Goal: Navigation & Orientation: Find specific page/section

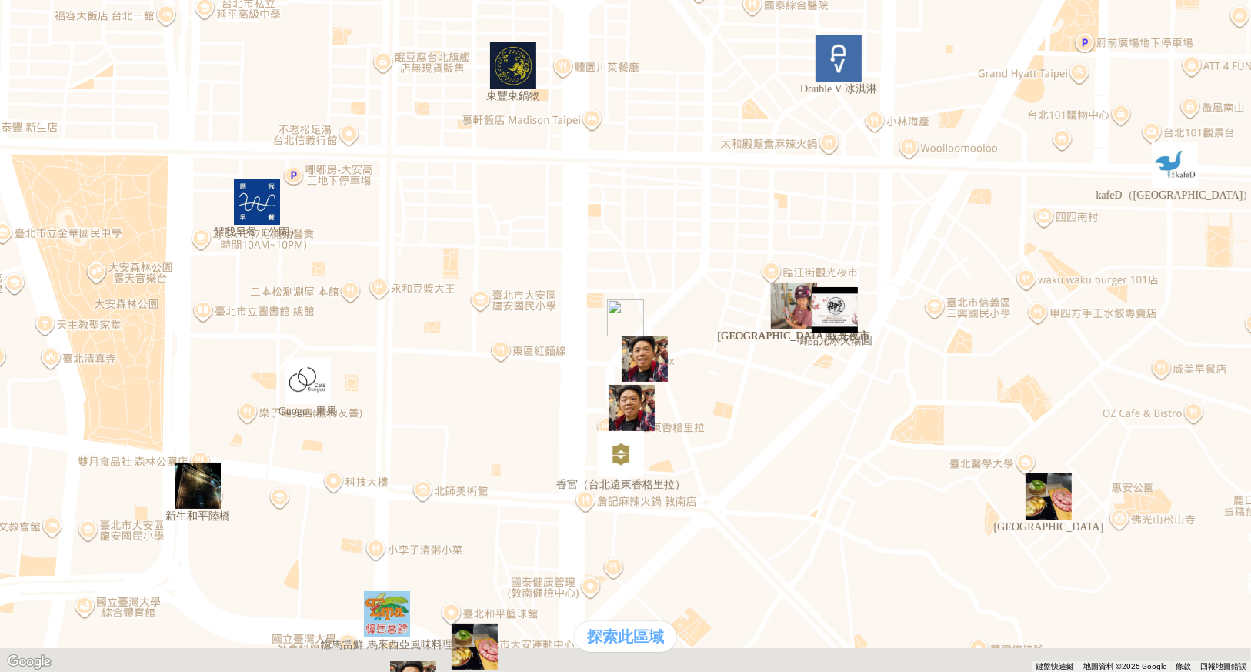
click at [138, 299] on div "熱門口袋名單" at bounding box center [625, 291] width 1239 height 16
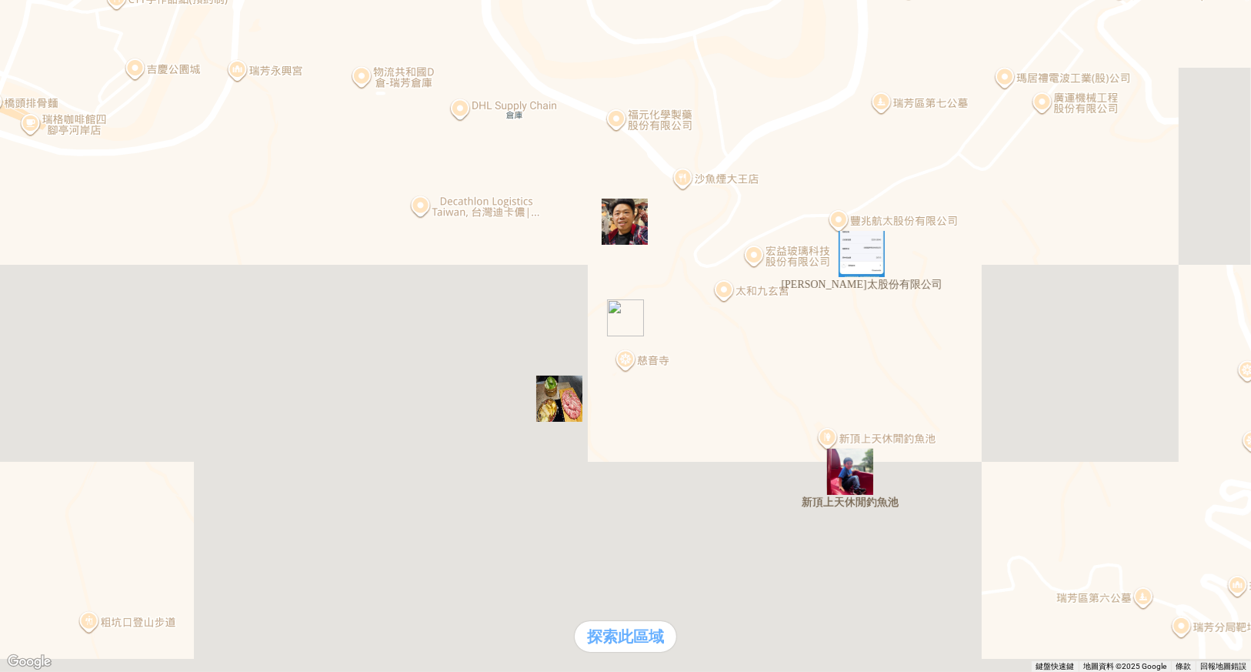
click at [80, 315] on div "支援前線" at bounding box center [43, 307] width 74 height 16
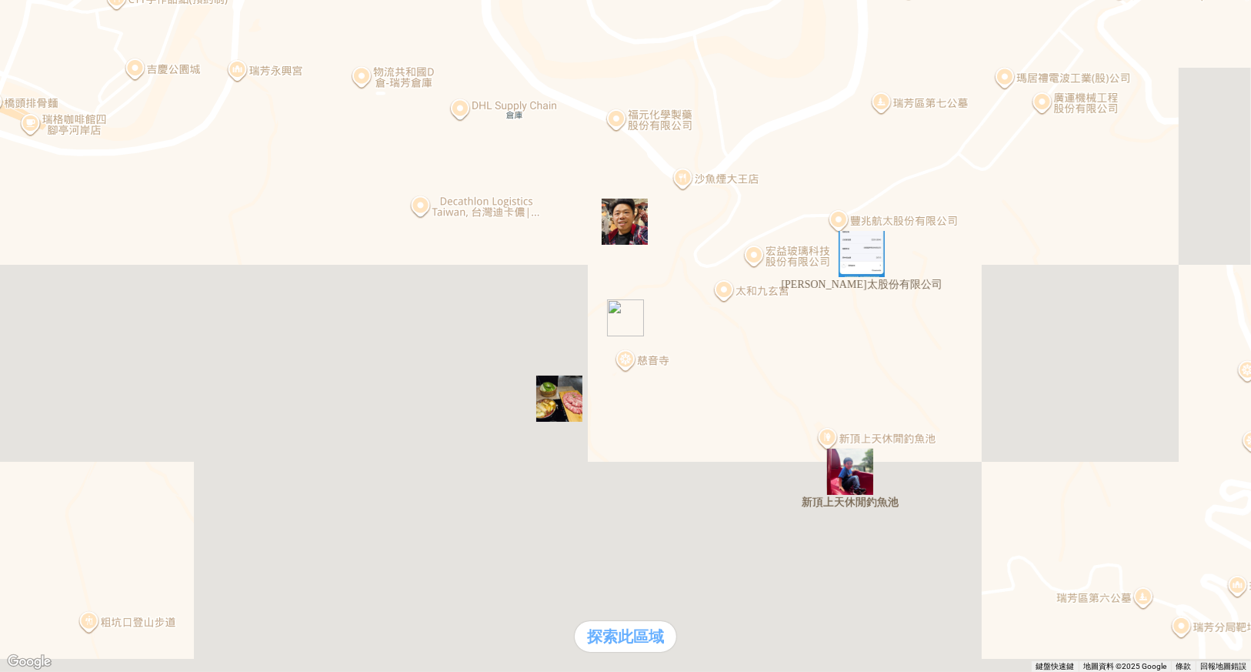
click at [80, 315] on div "支援前線" at bounding box center [43, 307] width 74 height 16
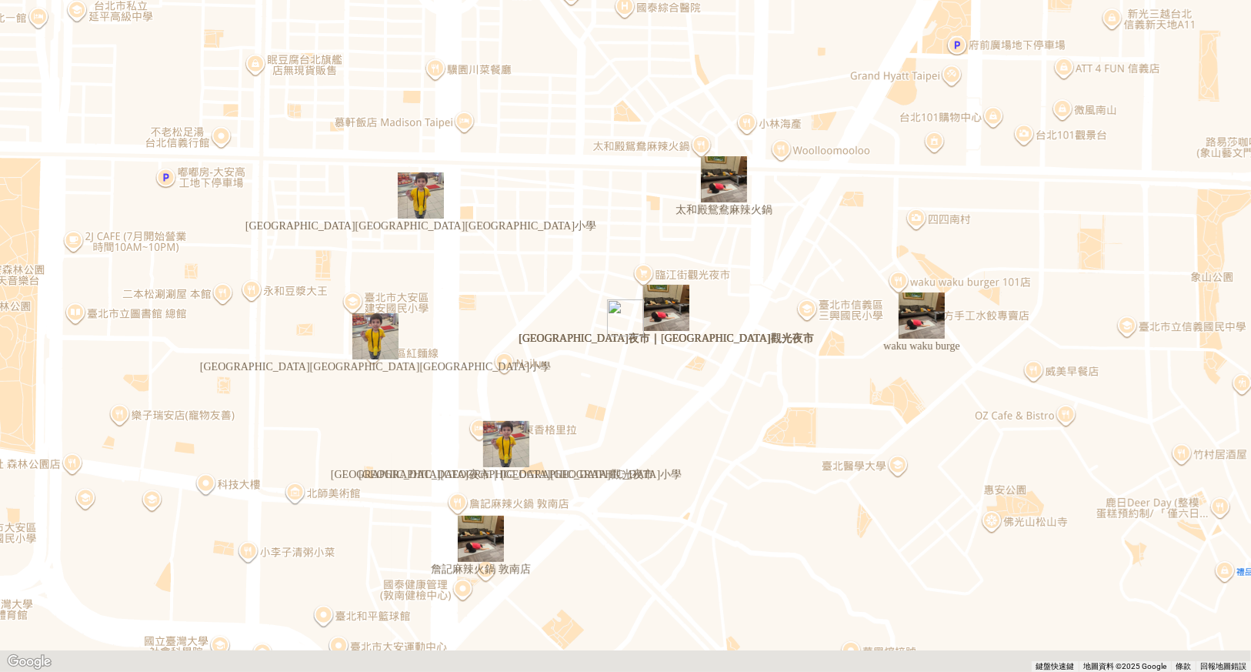
click at [18, 6] on div at bounding box center [625, 6] width 1239 height 0
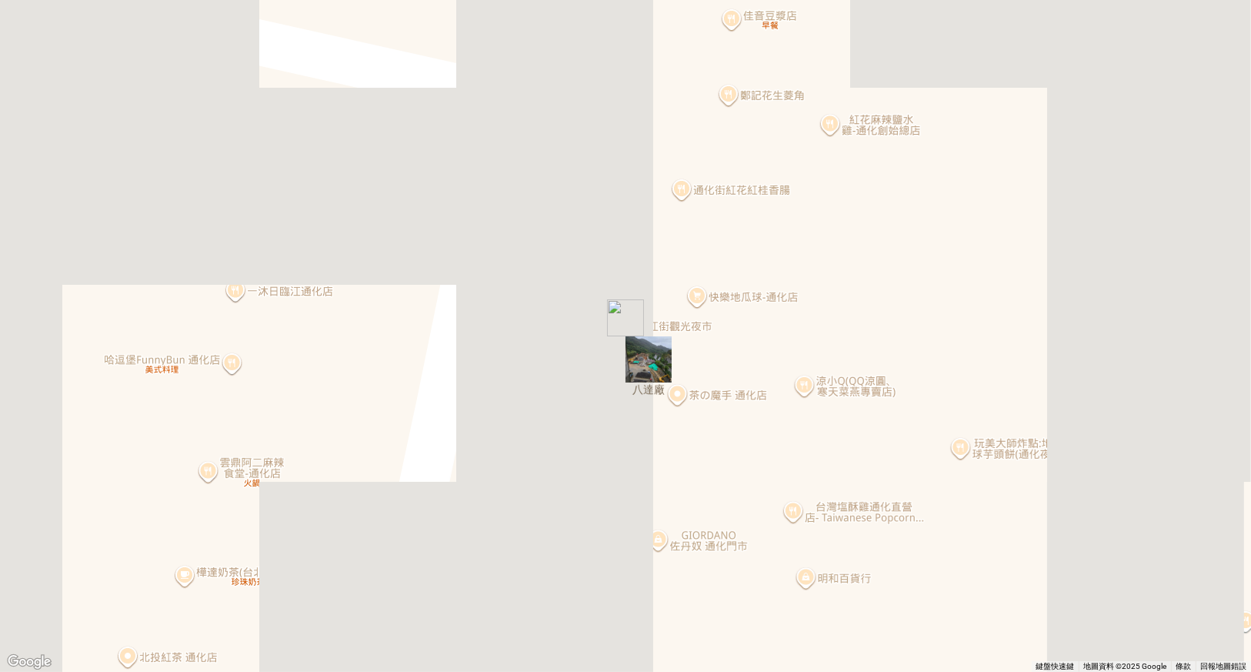
click at [15, 6] on div at bounding box center [625, 6] width 1239 height 0
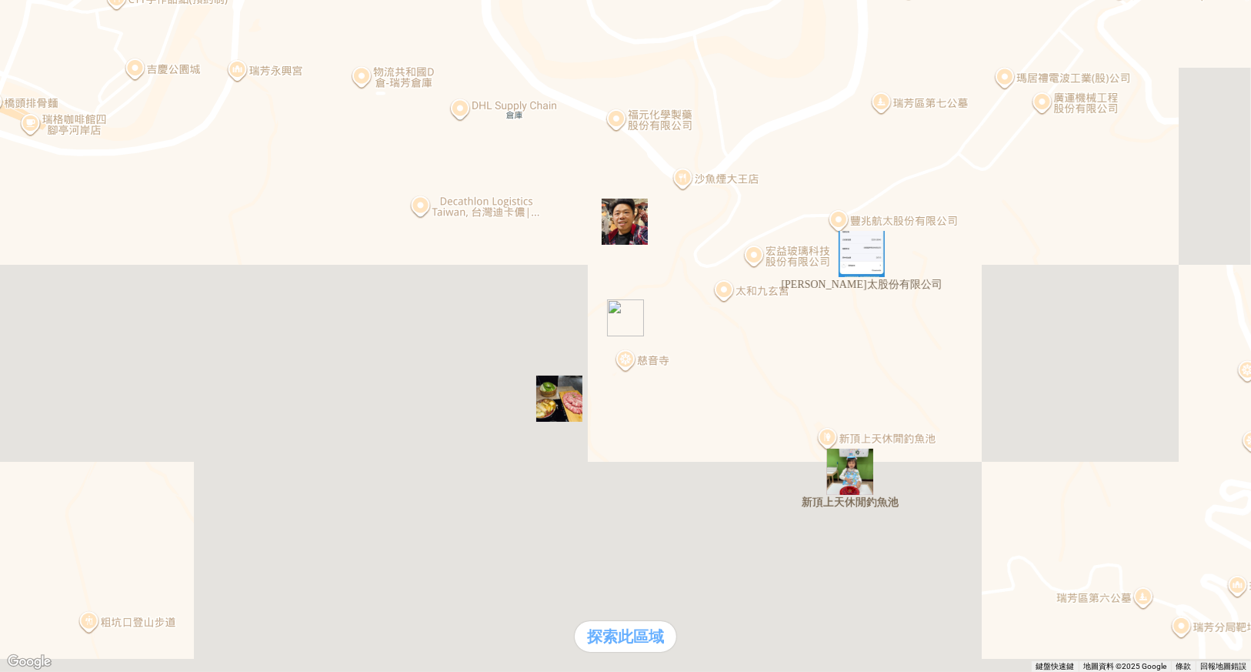
click at [80, 299] on div "熱門口袋名單" at bounding box center [43, 291] width 74 height 16
click at [147, 348] on div "熱門口袋名單 支援前線 熱門卡片 通知" at bounding box center [625, 315] width 1239 height 65
click at [118, 299] on div "熱門口袋名單" at bounding box center [625, 291] width 1239 height 16
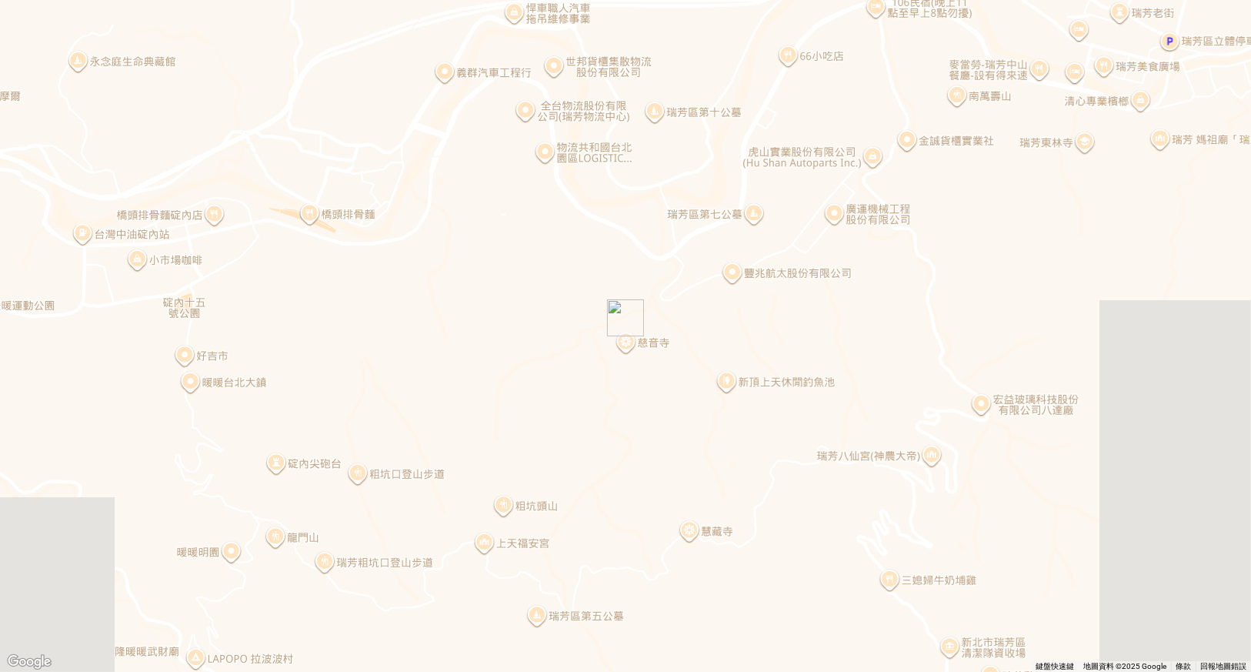
click at [642, 22] on p "Haoyi 的 口袋名單列表" at bounding box center [625, 14] width 1239 height 16
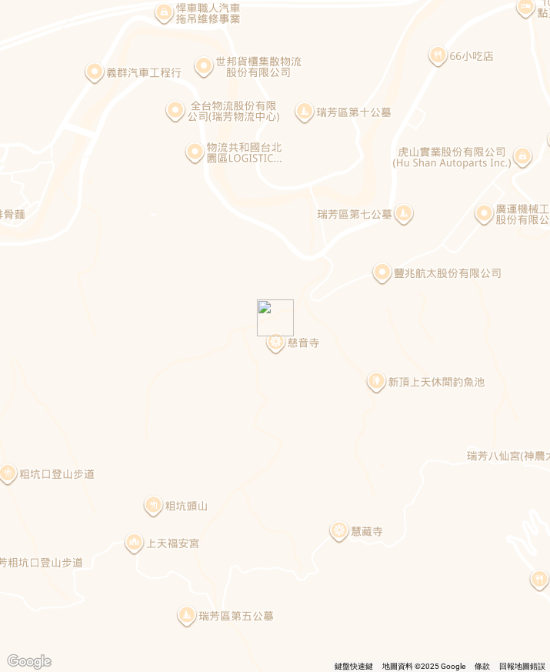
click at [311, 22] on p "Haoyi 的 口袋名單列表" at bounding box center [275, 14] width 538 height 16
click at [6, 6] on div at bounding box center [275, 6] width 538 height 0
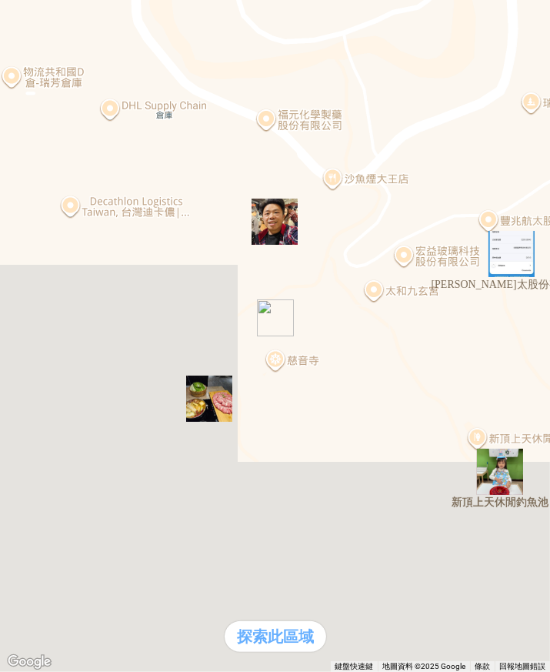
click at [80, 315] on div "支援前線" at bounding box center [43, 307] width 74 height 16
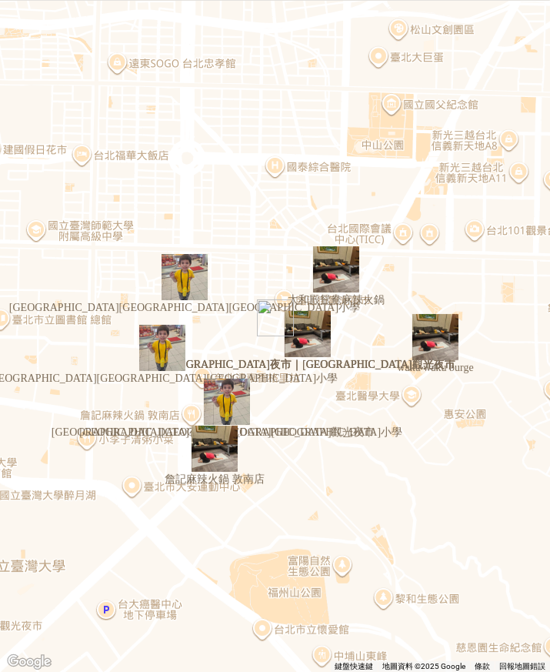
click at [282, 21] on p "Ben 的 支援前線" at bounding box center [275, 14] width 538 height 16
click at [15, 6] on div at bounding box center [275, 6] width 538 height 0
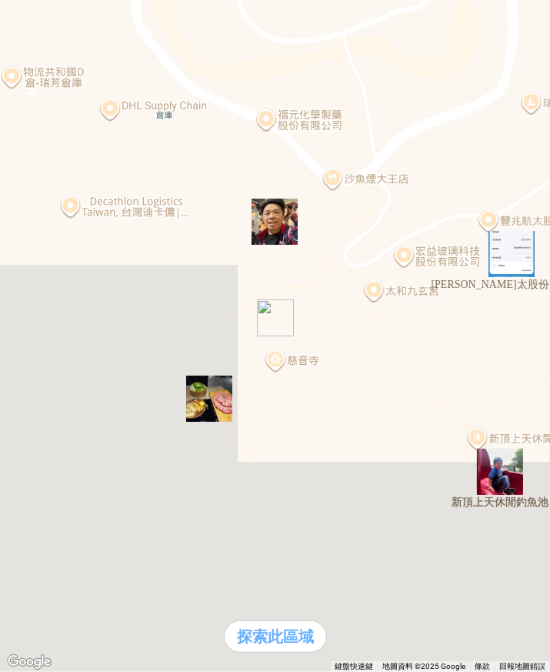
click at [80, 332] on div "熱門卡片" at bounding box center [43, 323] width 74 height 16
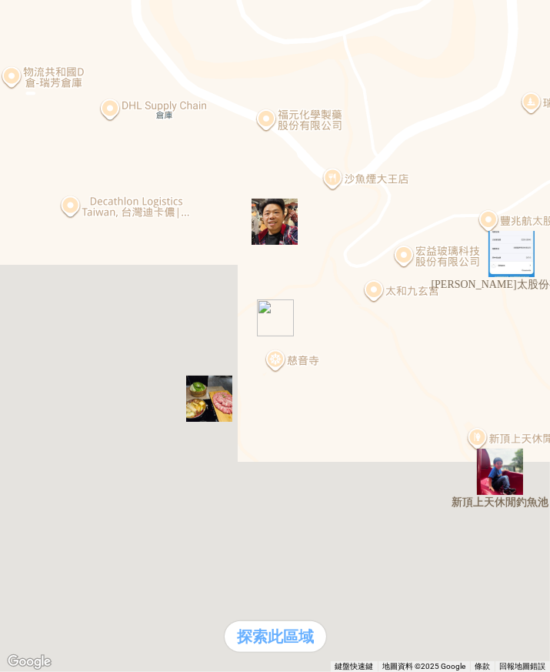
click at [80, 315] on div "支援前線" at bounding box center [43, 307] width 74 height 16
click at [65, 299] on div "熱門口袋名單" at bounding box center [43, 291] width 74 height 16
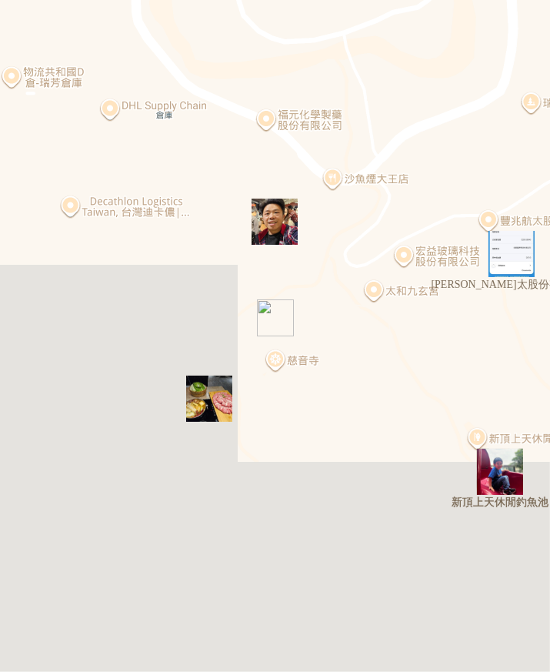
click at [80, 332] on div "熱門卡片" at bounding box center [43, 323] width 74 height 16
